Goal: Task Accomplishment & Management: Complete application form

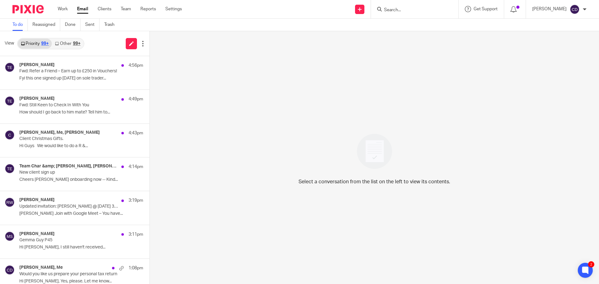
click at [401, 11] on input "Search" at bounding box center [411, 10] width 56 height 6
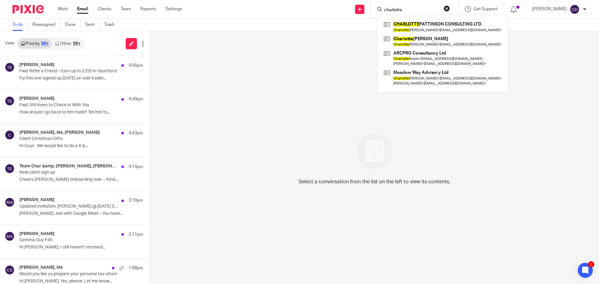
type input "charlotte"
click at [453, 21] on link at bounding box center [442, 27] width 121 height 14
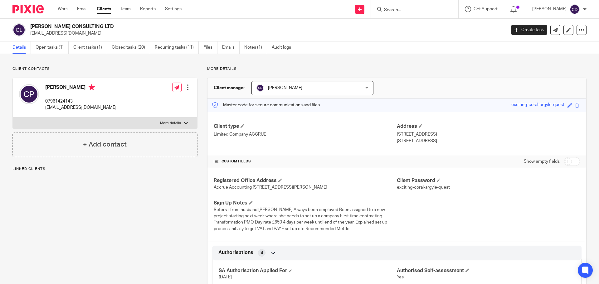
click at [44, 50] on link "Open tasks (1)" at bounding box center [52, 47] width 33 height 12
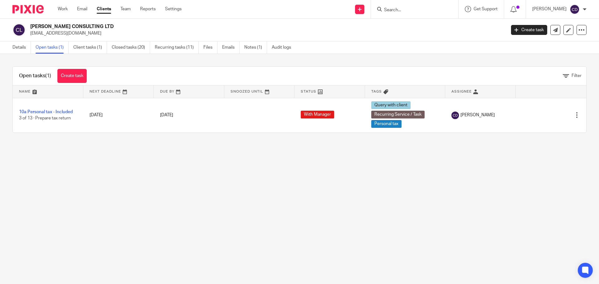
click at [23, 48] on link "Details" at bounding box center [21, 47] width 18 height 12
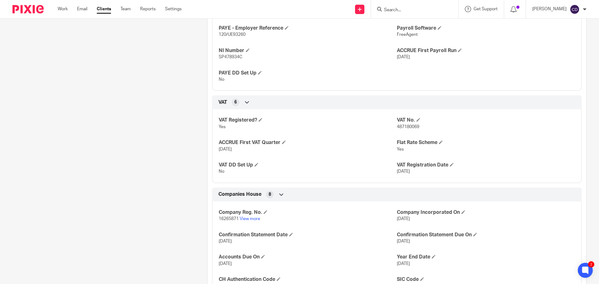
scroll to position [406, 0]
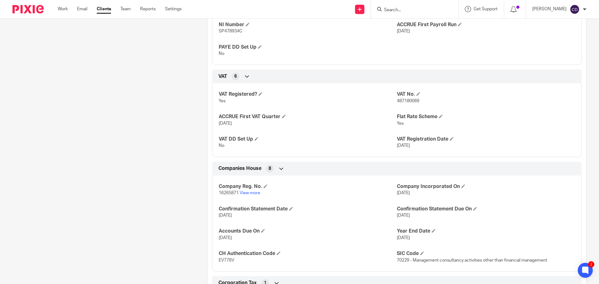
click at [249, 195] on link "View more" at bounding box center [250, 193] width 21 height 4
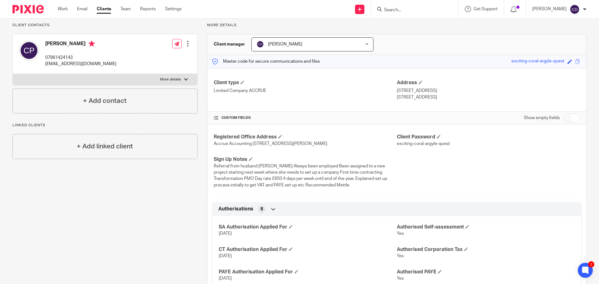
scroll to position [0, 0]
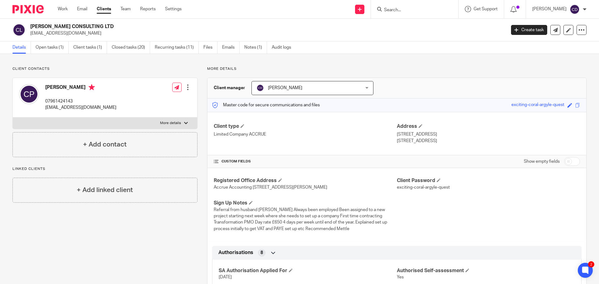
click at [518, 34] on link "Create task" at bounding box center [529, 30] width 36 height 10
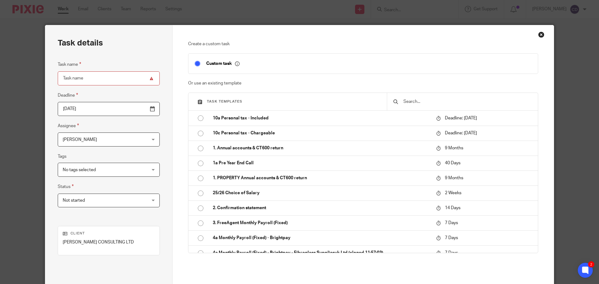
click at [538, 36] on div "Close this dialog window" at bounding box center [541, 35] width 6 height 6
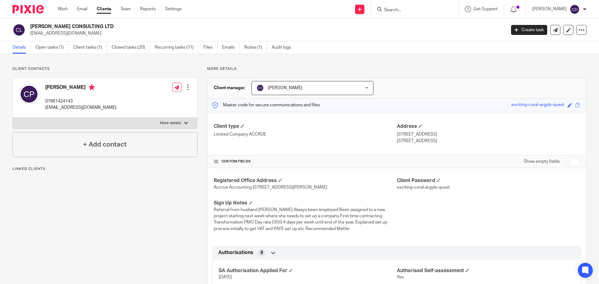
click at [424, 11] on input "Search" at bounding box center [411, 10] width 56 height 6
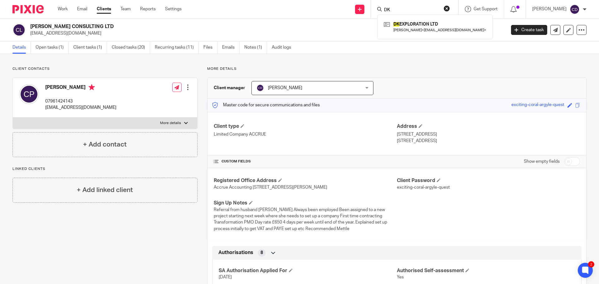
type input "DK"
click at [422, 26] on link at bounding box center [434, 27] width 105 height 14
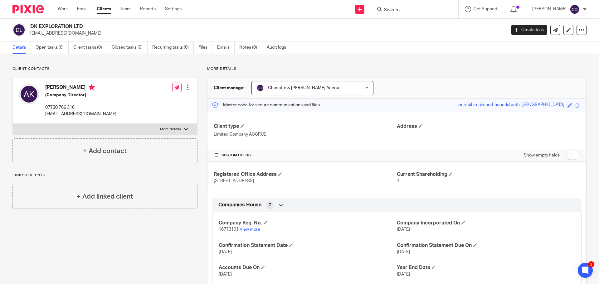
click at [524, 27] on link "Create task" at bounding box center [529, 30] width 36 height 10
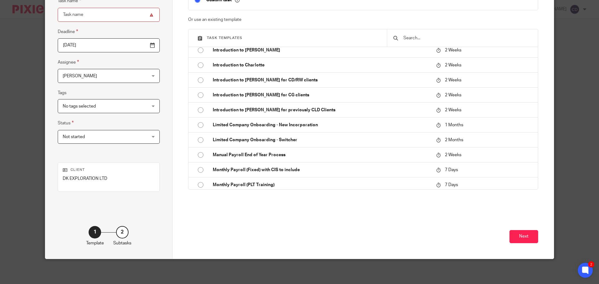
scroll to position [749, 0]
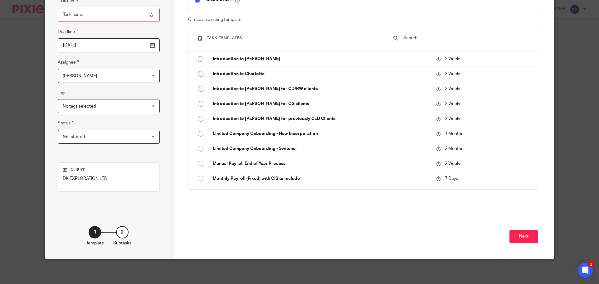
click at [291, 152] on p "Limited Company Onboarding - Switcher" at bounding box center [321, 149] width 217 height 6
type input "2025-12-14"
type input "Limited Company Onboarding - Switcher"
checkbox input "false"
radio input "true"
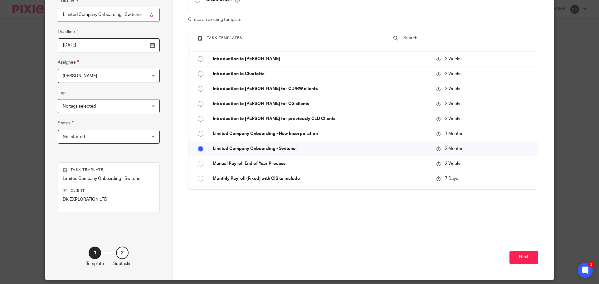
click at [337, 126] on td "Limited Company Onboarding - New Incorporation" at bounding box center [319, 133] width 226 height 15
type input "2025-11-14"
type input "Limited Company Onboarding - New Incorporation"
radio input "true"
radio input "false"
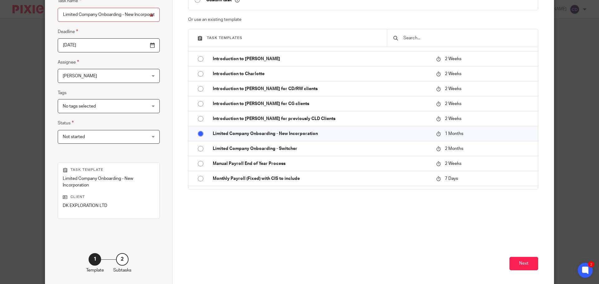
click at [519, 260] on button "Next" at bounding box center [523, 263] width 29 height 13
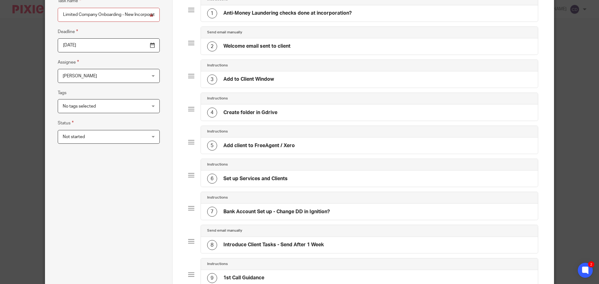
click at [114, 78] on span "[PERSON_NAME]" at bounding box center [101, 75] width 77 height 13
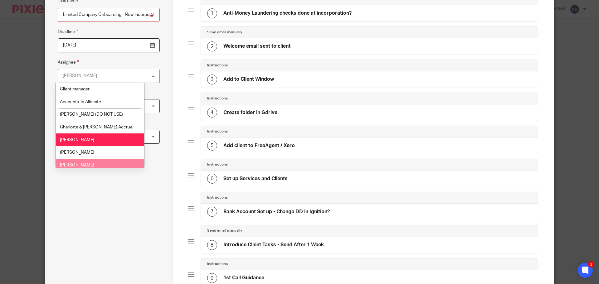
scroll to position [31, 0]
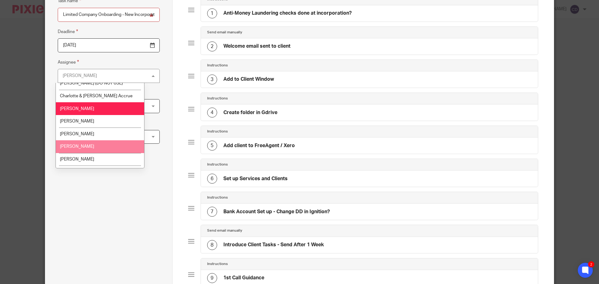
click at [109, 137] on li "Finn Austin" at bounding box center [100, 134] width 88 height 13
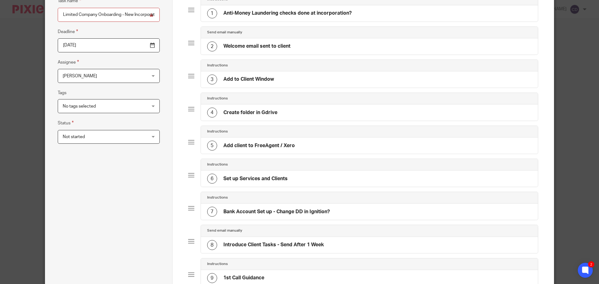
click at [95, 226] on div "Task name Limited Company Onboarding - New Incorporation Deadline 2025-11-14 As…" at bounding box center [109, 259] width 102 height 525
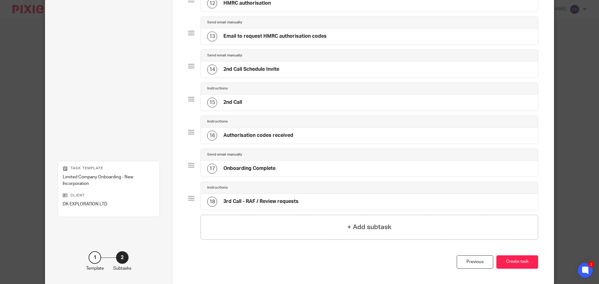
scroll to position [463, 0]
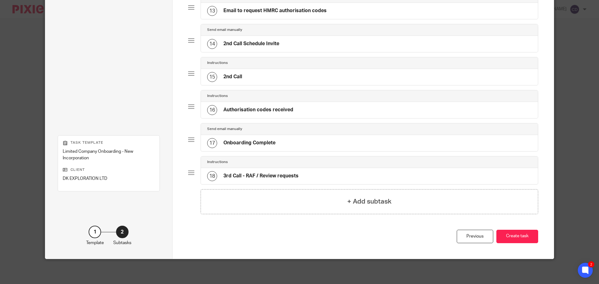
click at [509, 241] on button "Create task" at bounding box center [517, 236] width 42 height 13
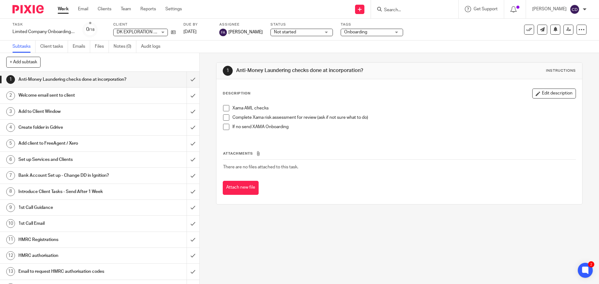
click at [418, 6] on form at bounding box center [416, 9] width 66 height 8
click at [417, 11] on input "Search" at bounding box center [411, 10] width 56 height 6
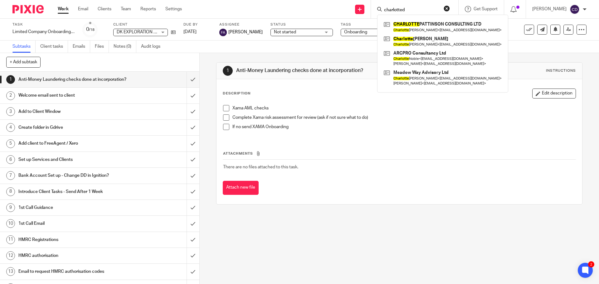
type input "charlotted"
click at [416, 28] on link at bounding box center [442, 27] width 121 height 14
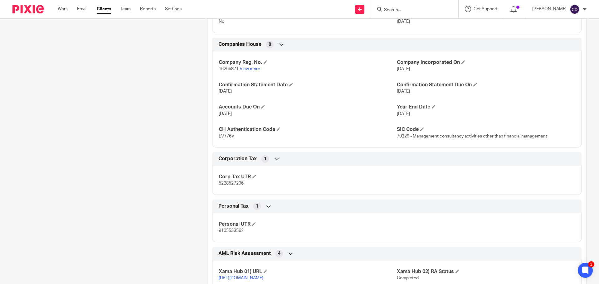
scroll to position [530, 0]
click at [246, 70] on link "View more" at bounding box center [250, 68] width 21 height 4
click at [401, 10] on input "Search" at bounding box center [411, 10] width 56 height 6
paste input "[PERSON_NAME]"
drag, startPoint x: 427, startPoint y: 12, endPoint x: 408, endPoint y: 8, distance: 19.6
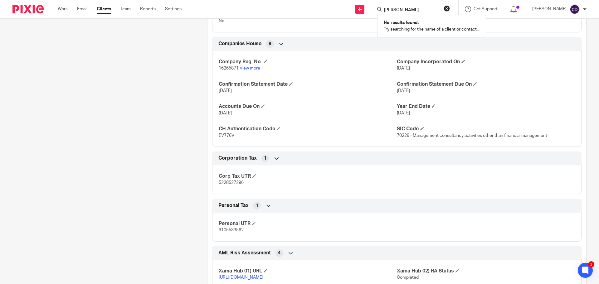
click at [408, 8] on input "[PERSON_NAME]" at bounding box center [411, 10] width 56 height 6
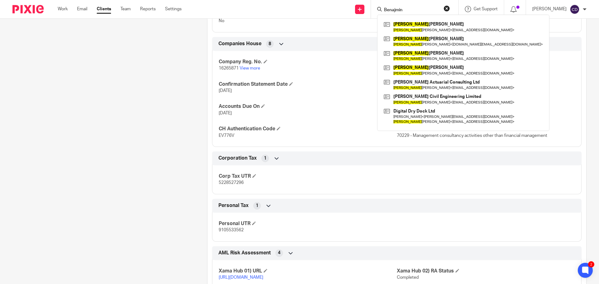
type input "Benajmin"
click button "submit" at bounding box center [0, 0] width 0 height 0
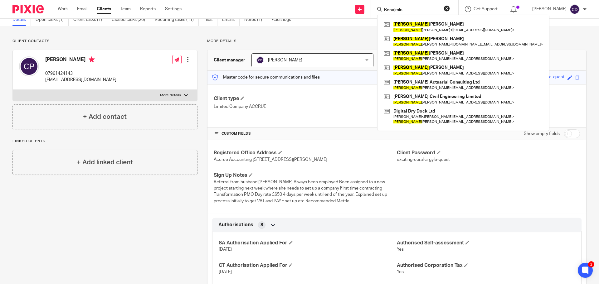
scroll to position [0, 0]
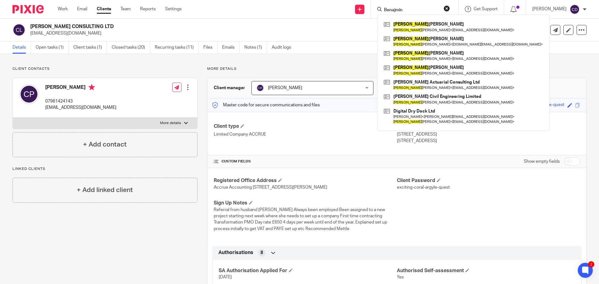
click at [49, 43] on link "Open tasks (1)" at bounding box center [52, 47] width 33 height 12
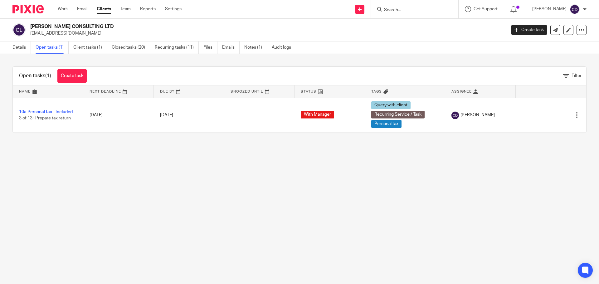
click at [54, 114] on link "10a Personal tax - Included" at bounding box center [46, 112] width 54 height 4
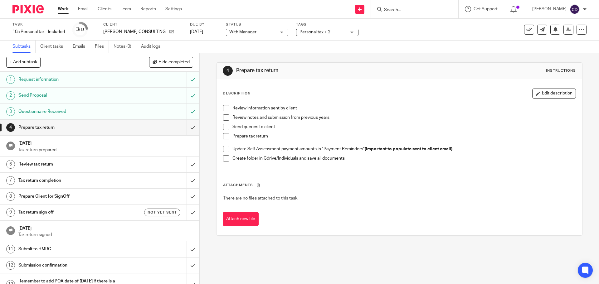
click at [79, 50] on link "Emails" at bounding box center [81, 47] width 17 height 12
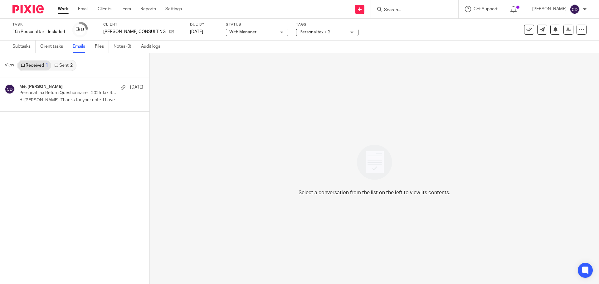
click at [65, 93] on p "Personal Tax Return Questionnaire - 2025 Tax Return" at bounding box center [68, 92] width 99 height 5
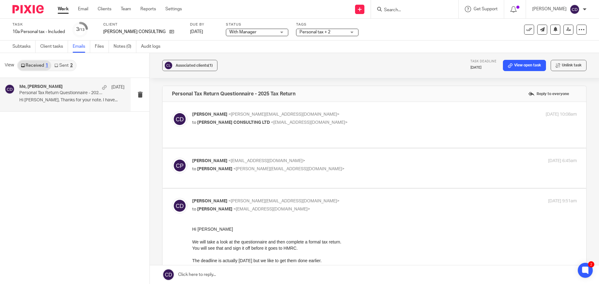
click at [72, 69] on link "Sent 2" at bounding box center [63, 66] width 24 height 10
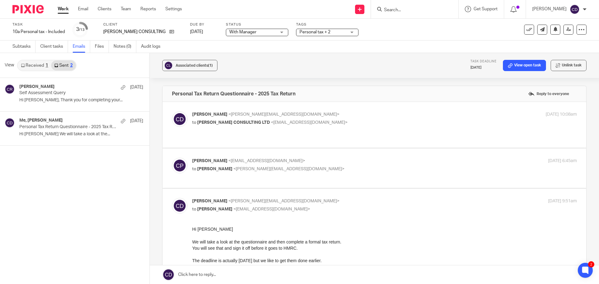
click at [80, 102] on p "Hi Charlotte, Thank you for completing your..." at bounding box center [81, 100] width 124 height 5
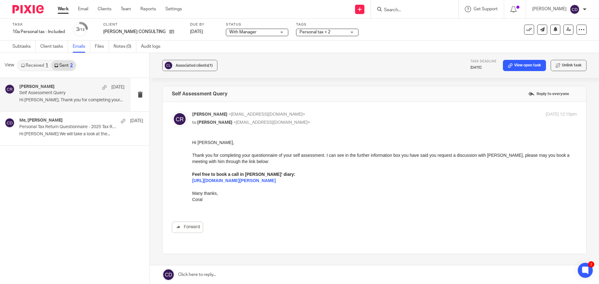
click at [53, 89] on h4 "[PERSON_NAME]" at bounding box center [36, 86] width 35 height 5
click at [78, 90] on p "Self Assessment Query" at bounding box center [61, 92] width 84 height 5
click at [30, 53] on div "View Received 1 Sent 2" at bounding box center [74, 65] width 149 height 25
click at [29, 50] on link "Subtasks" at bounding box center [23, 47] width 23 height 12
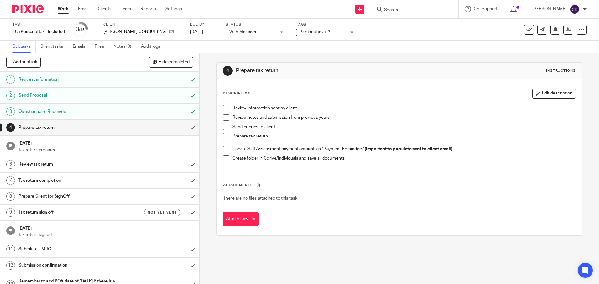
click at [30, 46] on link "Subtasks" at bounding box center [23, 47] width 23 height 12
click at [174, 31] on icon at bounding box center [171, 31] width 5 height 5
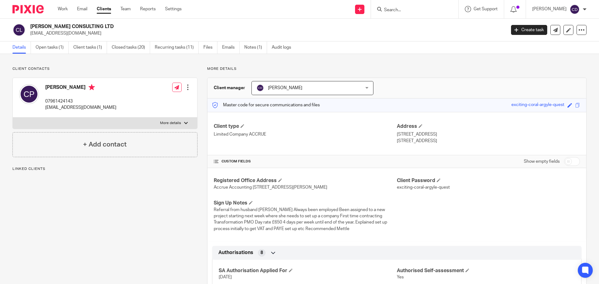
click at [176, 128] on label "More details" at bounding box center [105, 123] width 184 height 11
click at [13, 118] on input "More details" at bounding box center [12, 117] width 0 height 0
checkbox input "true"
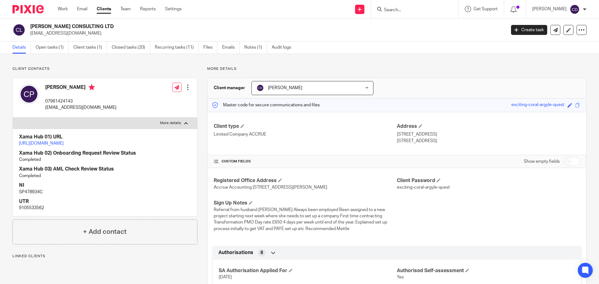
click at [83, 138] on h4 "Xama Hub 01) URL" at bounding box center [105, 137] width 172 height 7
click at [64, 146] on link "[URL][DOMAIN_NAME]" at bounding box center [41, 143] width 45 height 4
